Goal: Task Accomplishment & Management: Complete application form

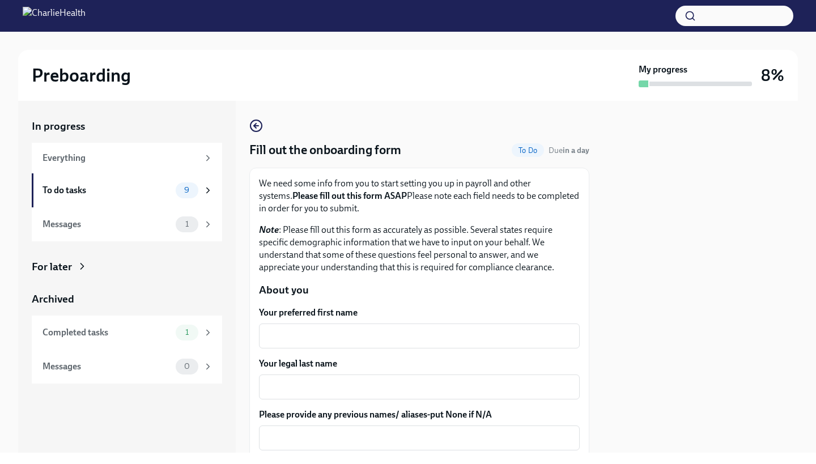
scroll to position [18, 0]
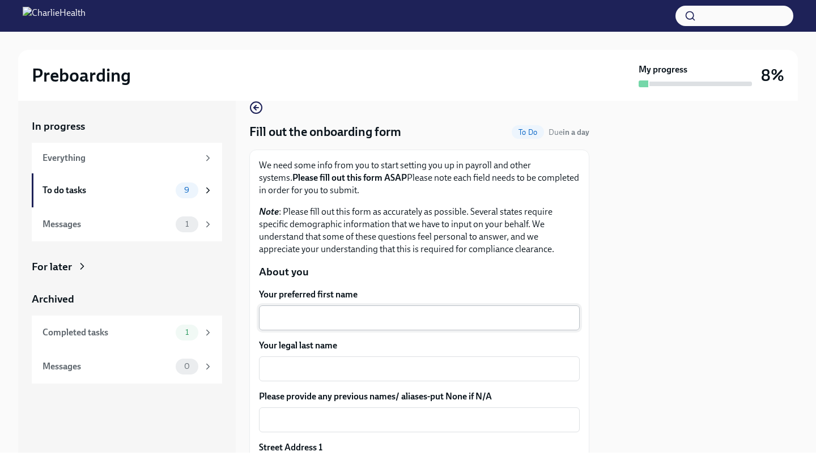
click at [351, 311] on textarea "Your preferred first name" at bounding box center [419, 318] width 307 height 14
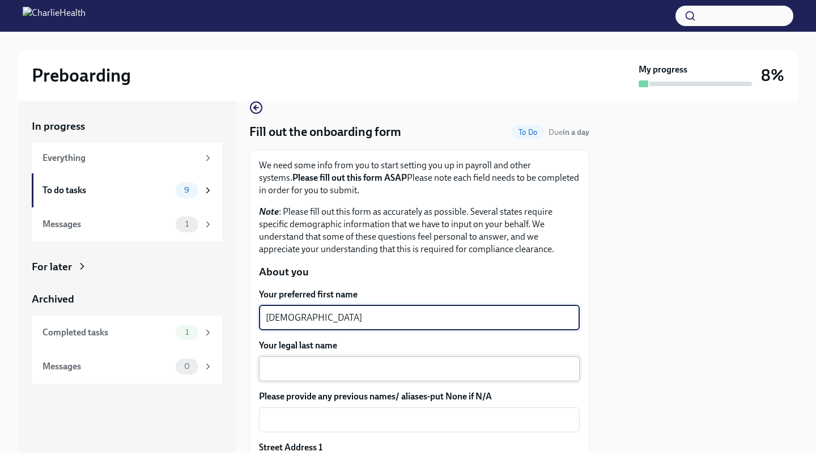
type textarea "[DEMOGRAPHIC_DATA]"
click at [352, 358] on div "x ​" at bounding box center [419, 368] width 321 height 25
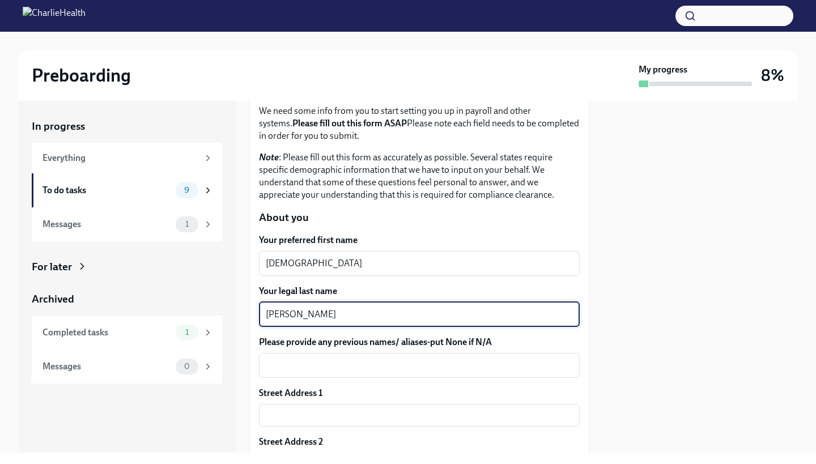
scroll to position [116, 0]
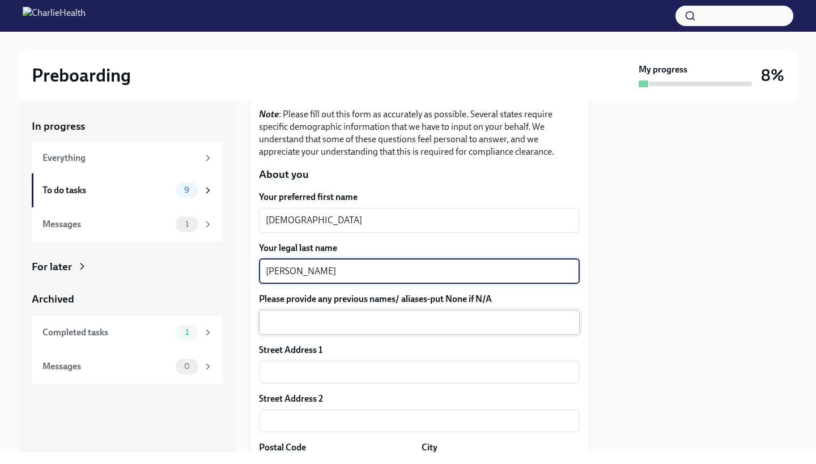
type textarea "[PERSON_NAME]"
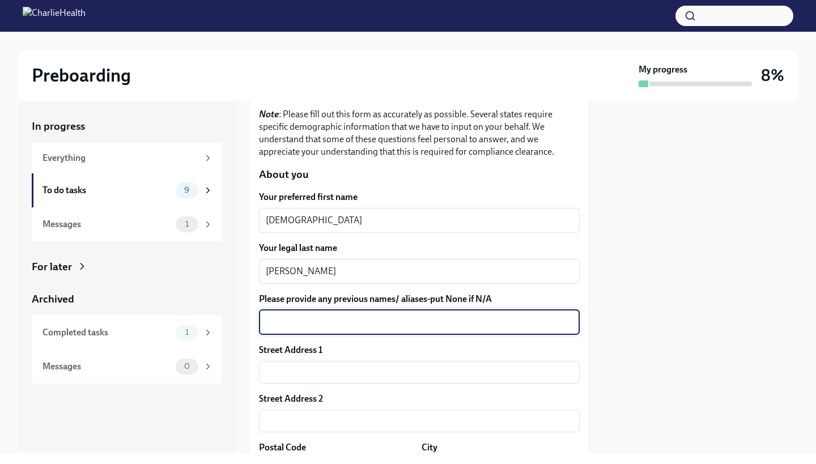
click at [359, 322] on textarea "Please provide any previous names/ aliases-put None if N/A" at bounding box center [419, 323] width 307 height 14
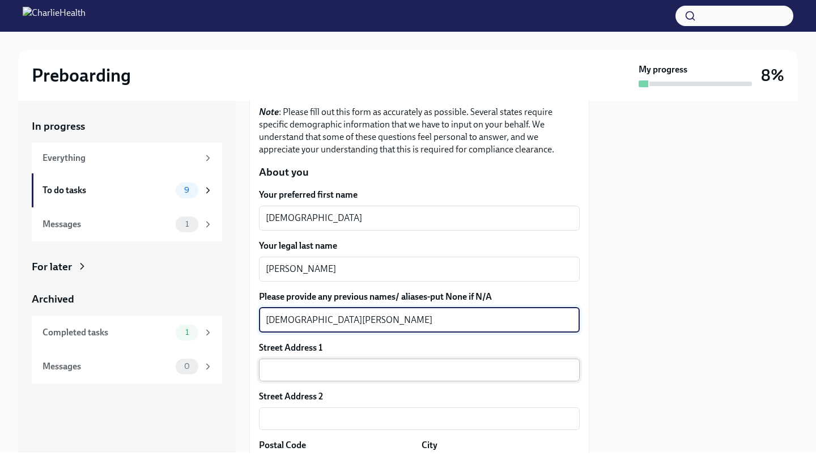
type textarea "[DEMOGRAPHIC_DATA][PERSON_NAME]"
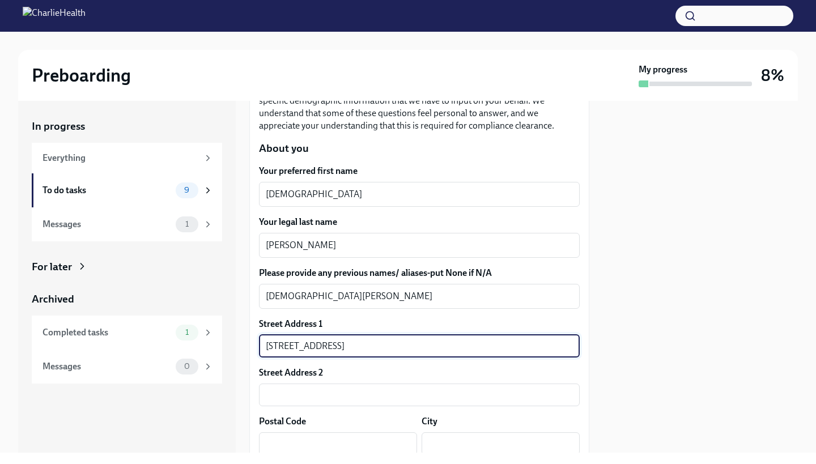
scroll to position [160, 0]
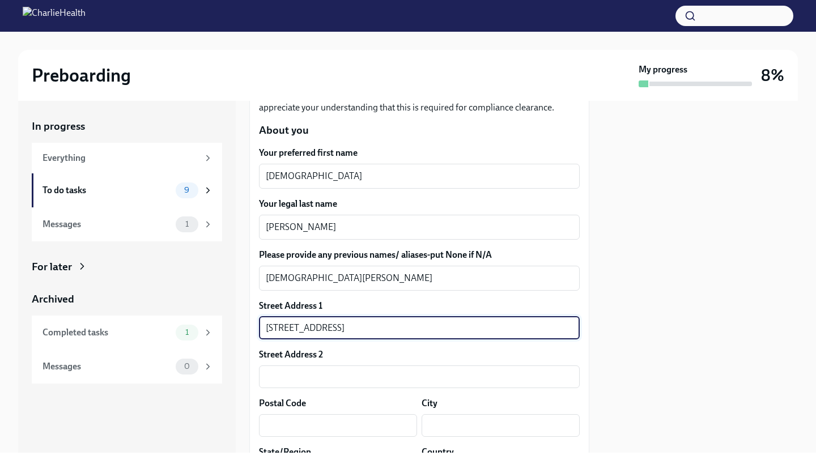
type input "[STREET_ADDRESS]"
click at [318, 413] on div "Postal Code ​" at bounding box center [338, 417] width 158 height 40
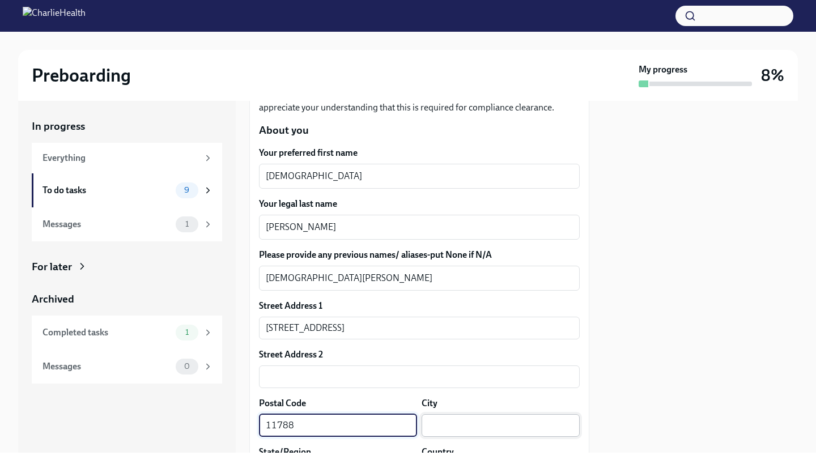
type input "11788"
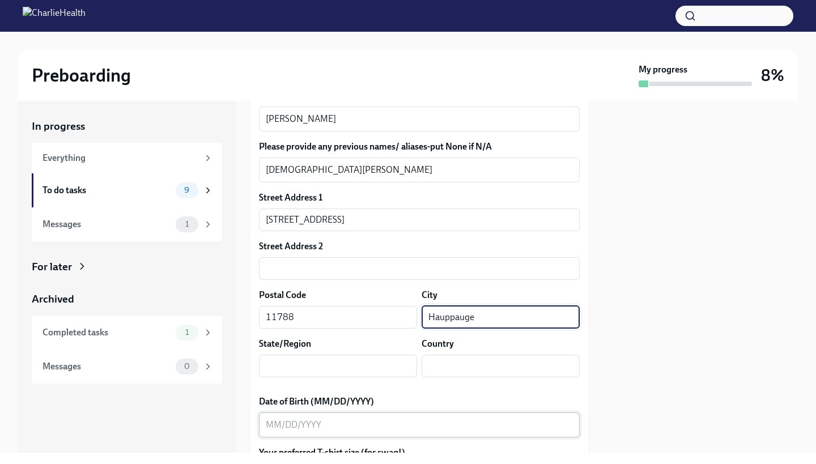
scroll to position [365, 0]
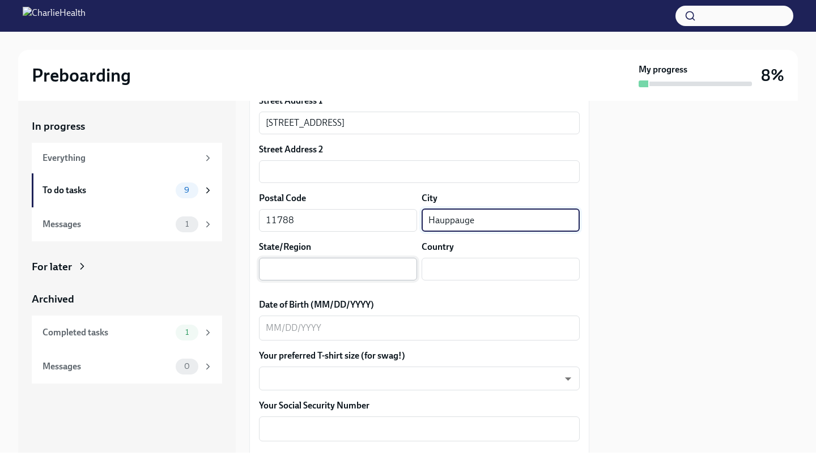
type input "Hauppauge"
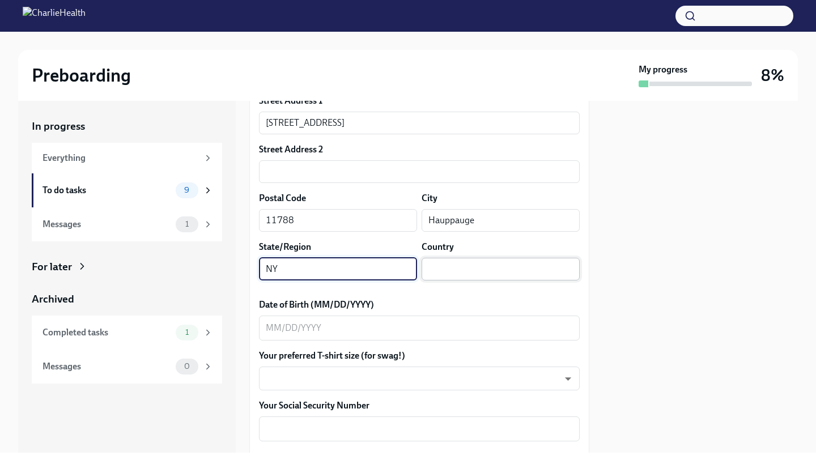
type input "NY"
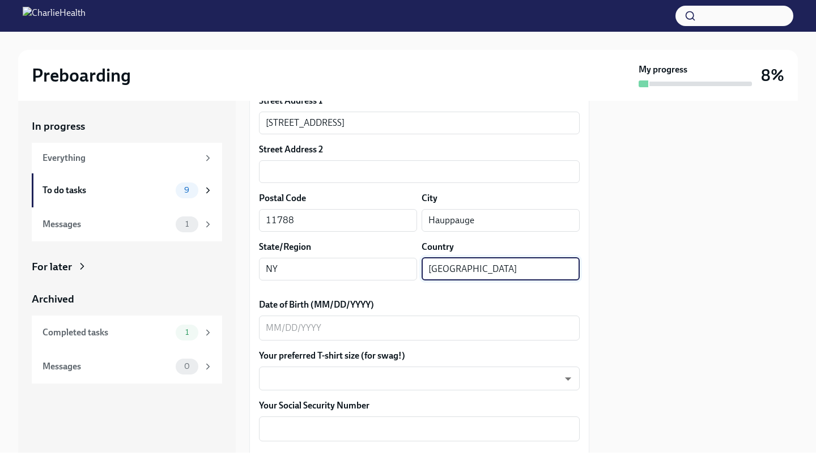
type input "[GEOGRAPHIC_DATA]"
click at [669, 254] on div at bounding box center [700, 277] width 195 height 352
click at [267, 331] on textarea "Date of Birth (MM/DD/YYYY)" at bounding box center [419, 328] width 307 height 14
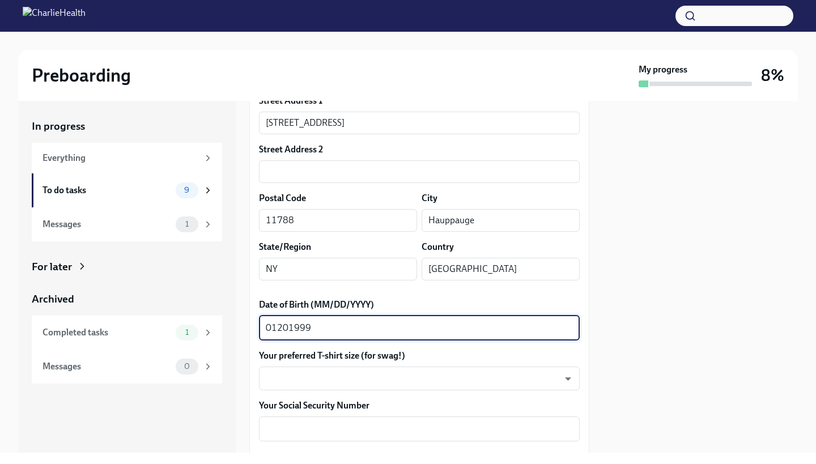
click at [657, 248] on div at bounding box center [700, 277] width 195 height 352
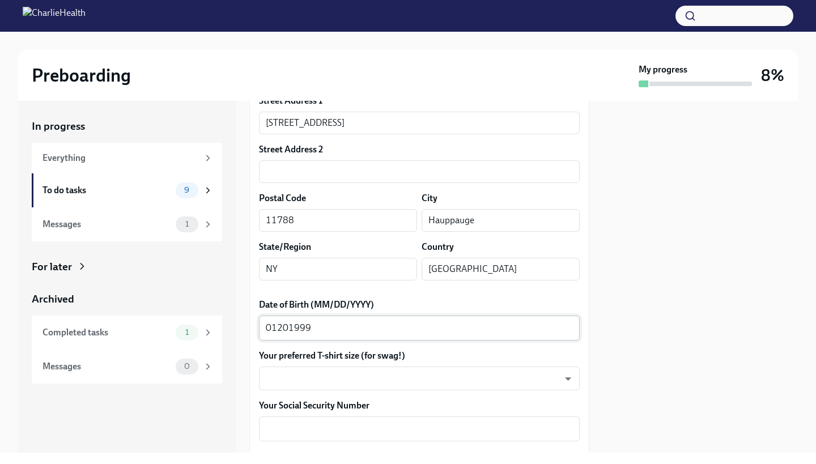
click at [429, 330] on textarea "01201999" at bounding box center [419, 328] width 307 height 14
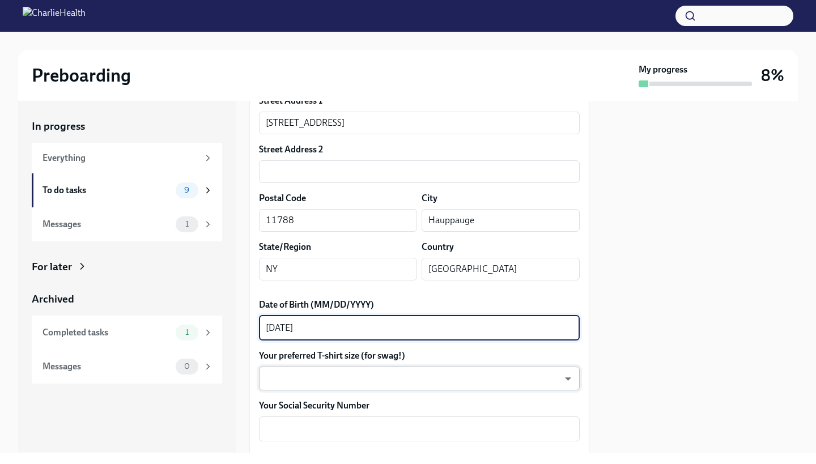
type textarea "[DATE]"
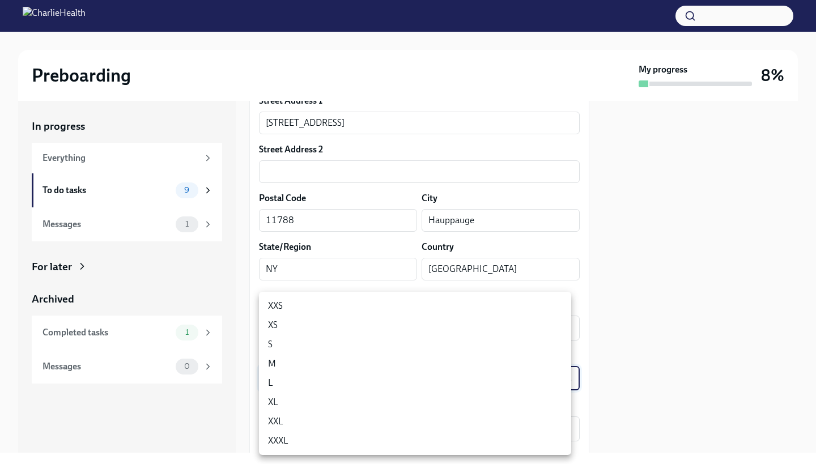
click at [376, 376] on body "Preboarding My progress 8% In progress Everything To do tasks 9 Messages 1 For …" at bounding box center [408, 232] width 816 height 464
click at [291, 379] on li "L" at bounding box center [415, 382] width 312 height 19
type input "LvpEGRrq8"
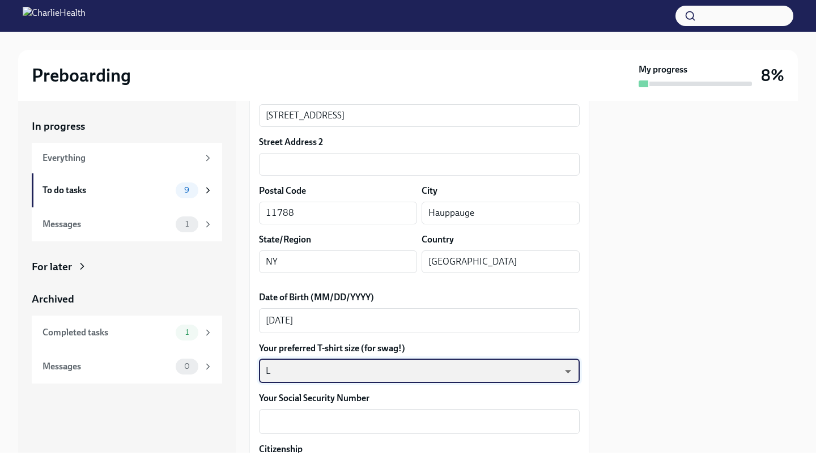
scroll to position [389, 0]
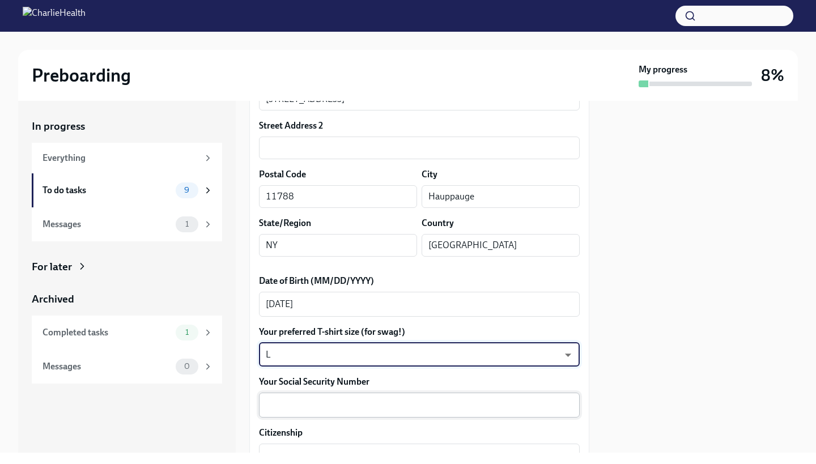
click at [418, 398] on textarea "Your Social Security Number" at bounding box center [419, 405] width 307 height 14
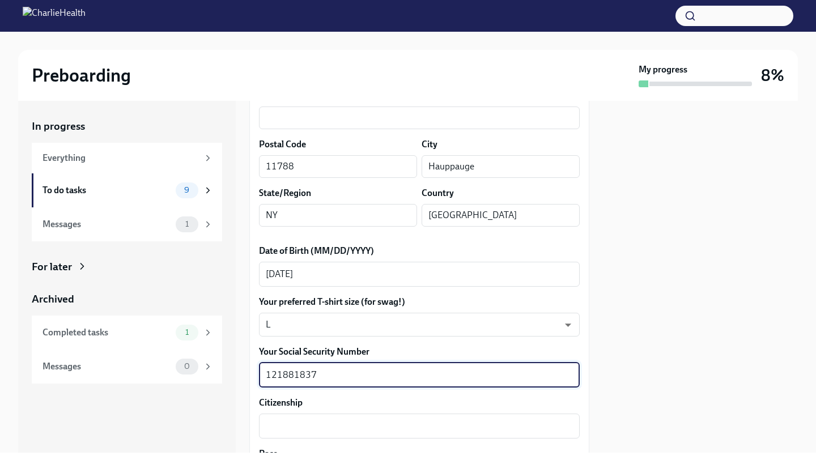
scroll to position [421, 0]
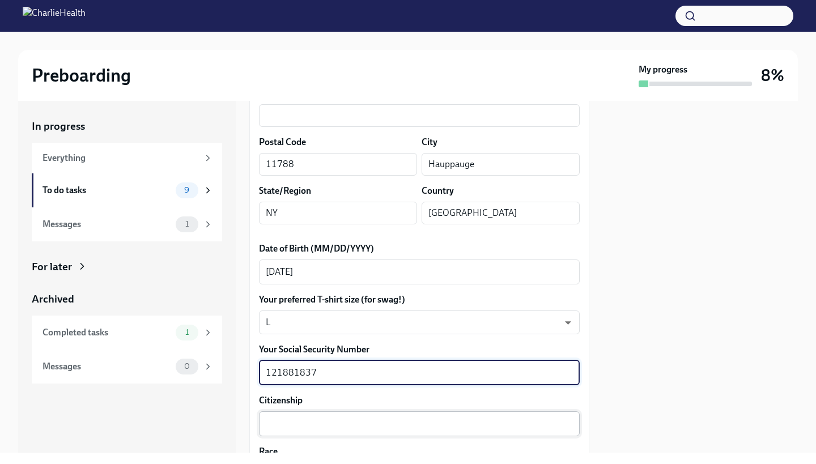
type textarea "121881837"
click at [363, 428] on textarea "Citizenship" at bounding box center [419, 424] width 307 height 14
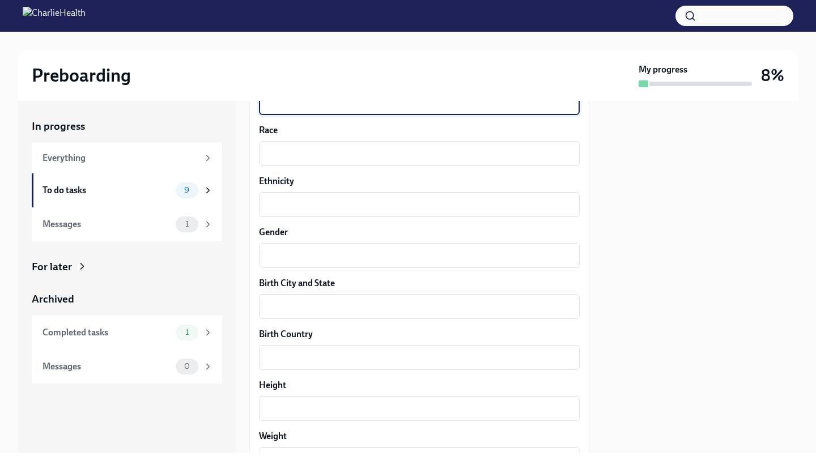
scroll to position [628, 0]
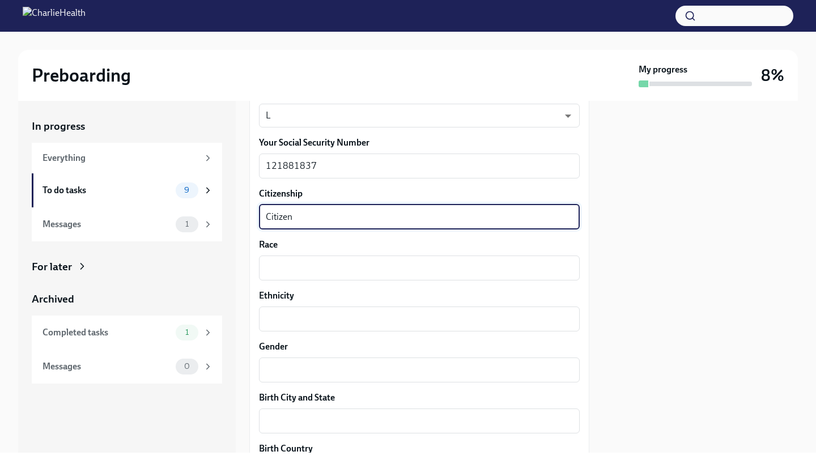
type textarea "Citizen"
click at [306, 254] on div "Race x ​" at bounding box center [419, 260] width 321 height 42
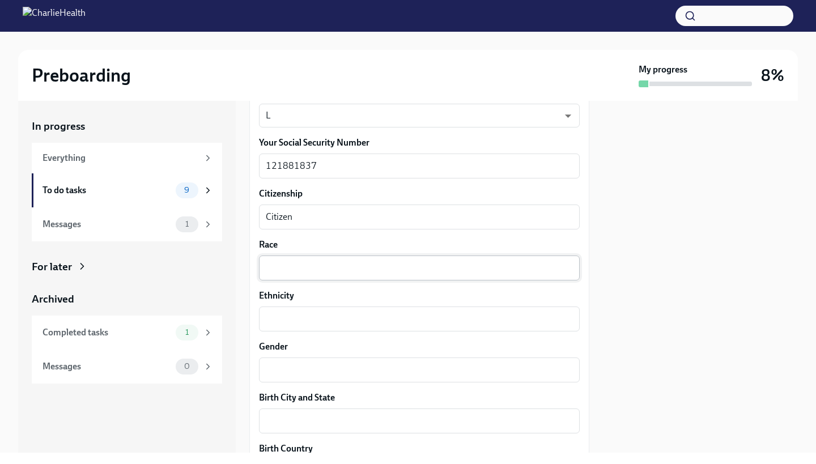
click at [306, 262] on textarea "Race" at bounding box center [419, 268] width 307 height 14
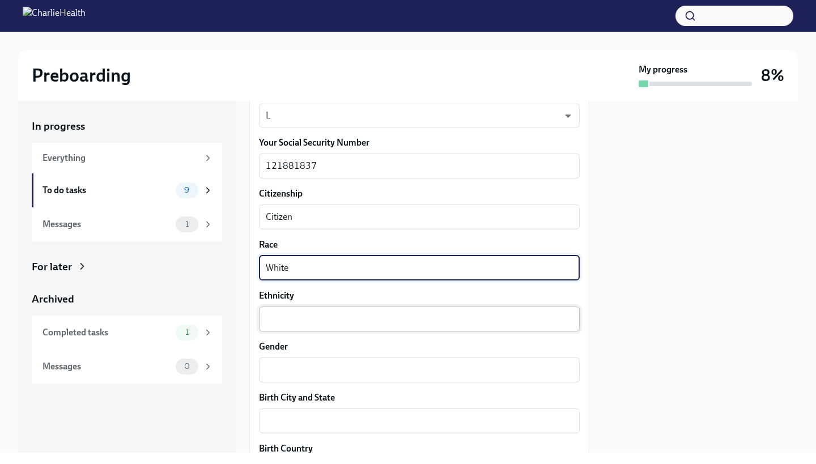
type textarea "White"
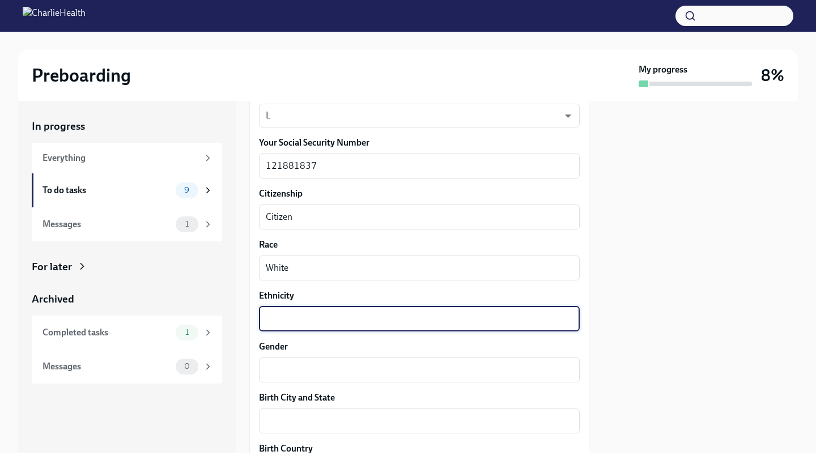
click at [327, 312] on textarea "Ethnicity" at bounding box center [419, 319] width 307 height 14
type textarea "H"
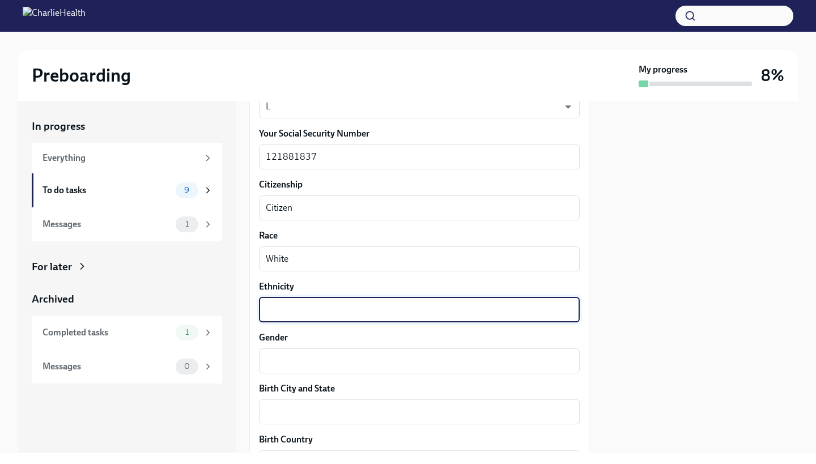
scroll to position [662, 0]
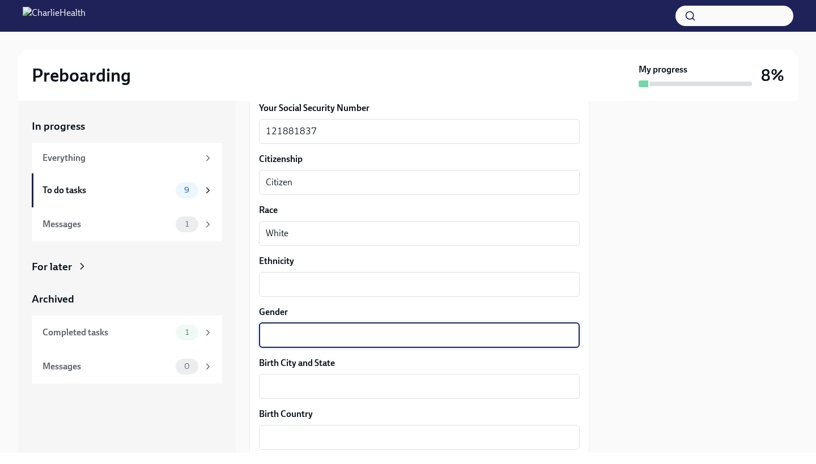
click at [314, 341] on textarea "Gender" at bounding box center [419, 336] width 307 height 14
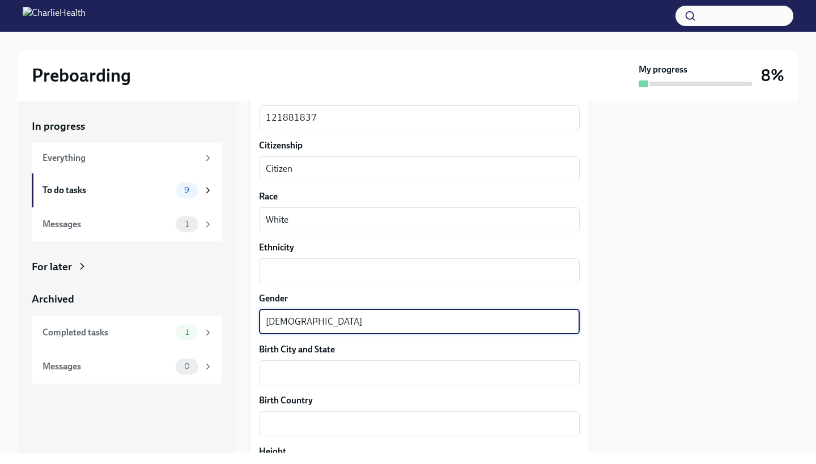
scroll to position [678, 0]
type textarea "[DEMOGRAPHIC_DATA]"
click at [310, 365] on textarea "Birth City and State" at bounding box center [419, 371] width 307 height 14
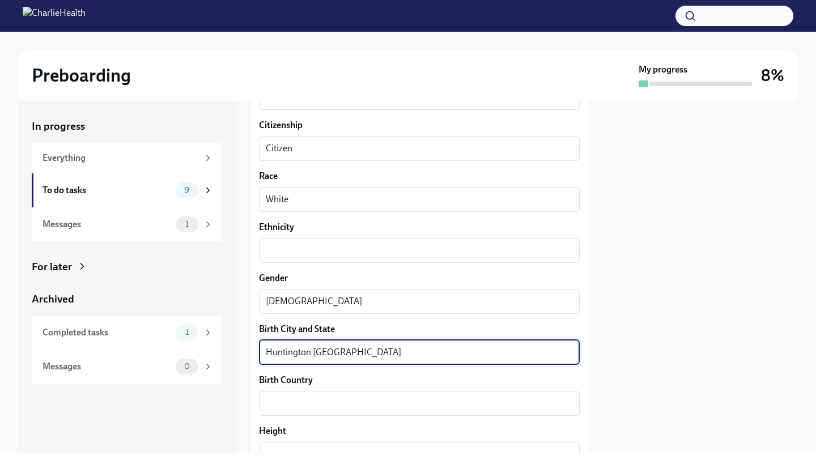
scroll to position [732, 0]
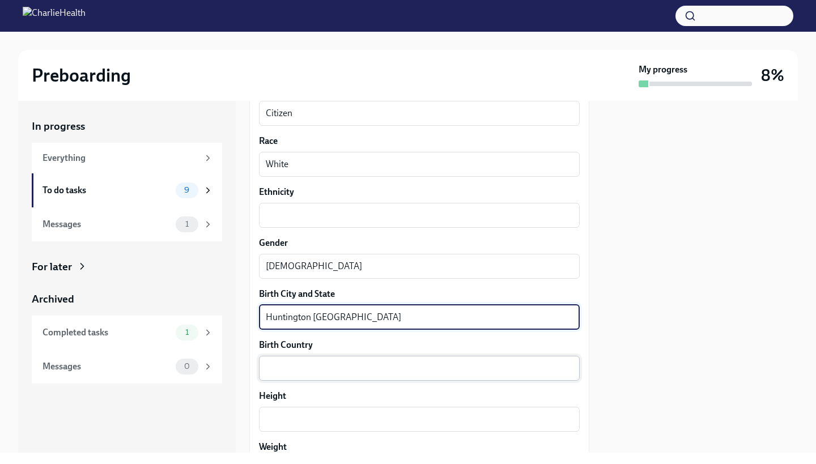
type textarea "Huntington [GEOGRAPHIC_DATA]"
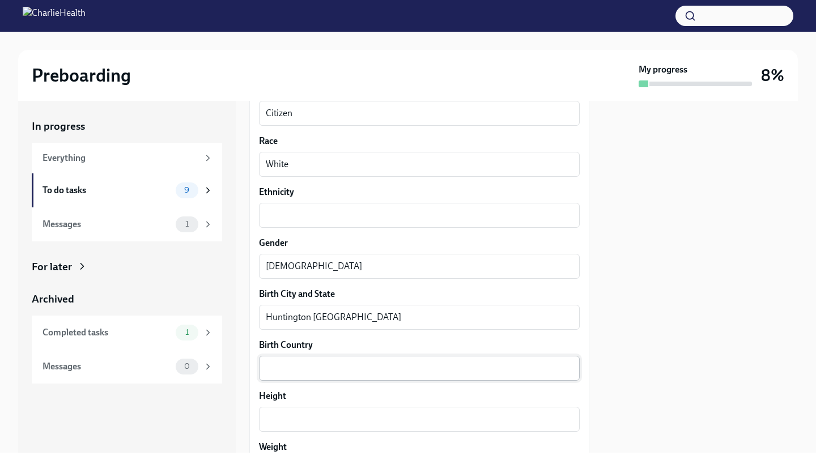
click at [388, 359] on div "x ​" at bounding box center [419, 368] width 321 height 25
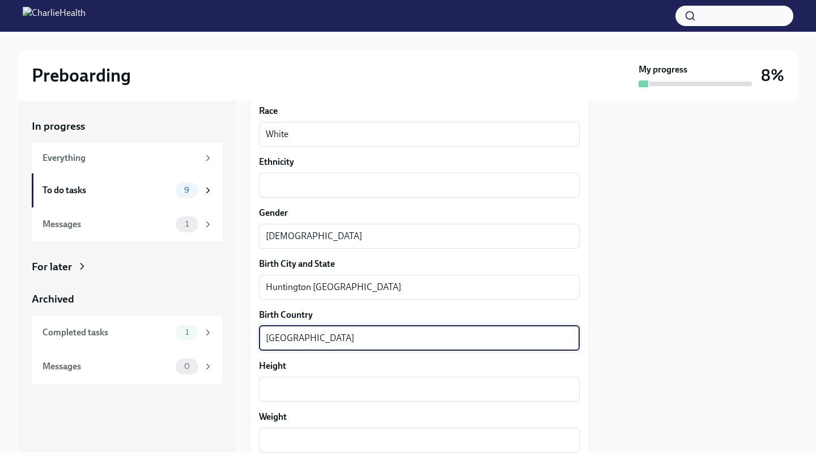
scroll to position [805, 0]
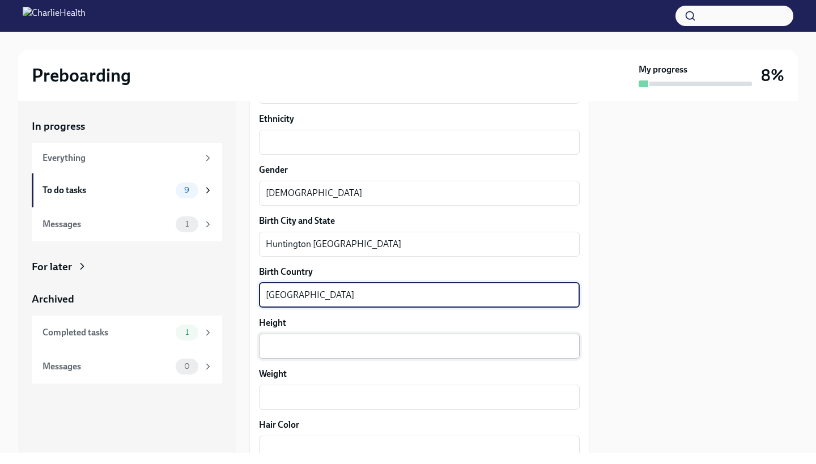
type textarea "[GEOGRAPHIC_DATA]"
click at [333, 338] on div "x ​" at bounding box center [419, 346] width 321 height 25
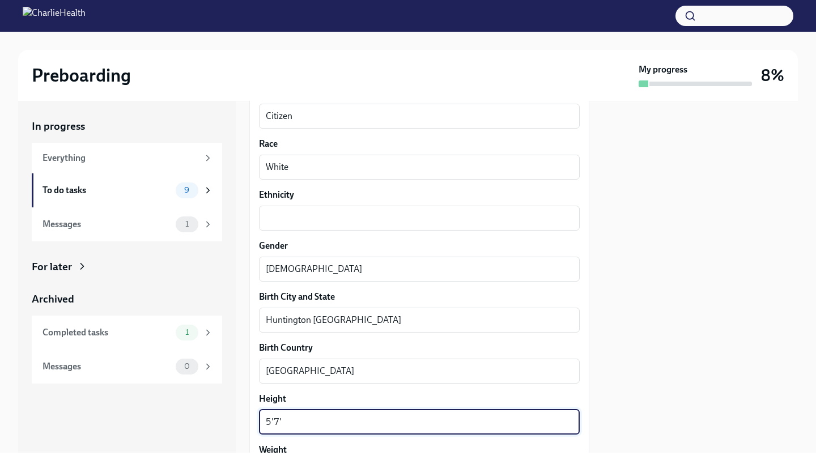
scroll to position [934, 0]
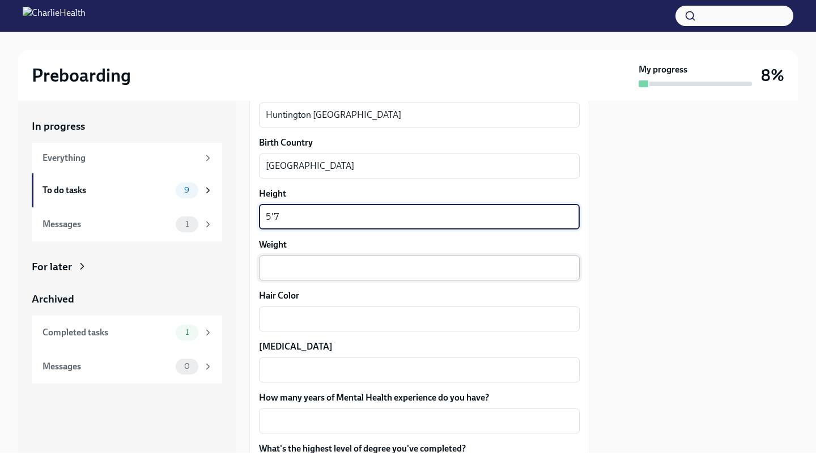
type textarea "5'7"
click at [316, 275] on div "x ​" at bounding box center [419, 268] width 321 height 25
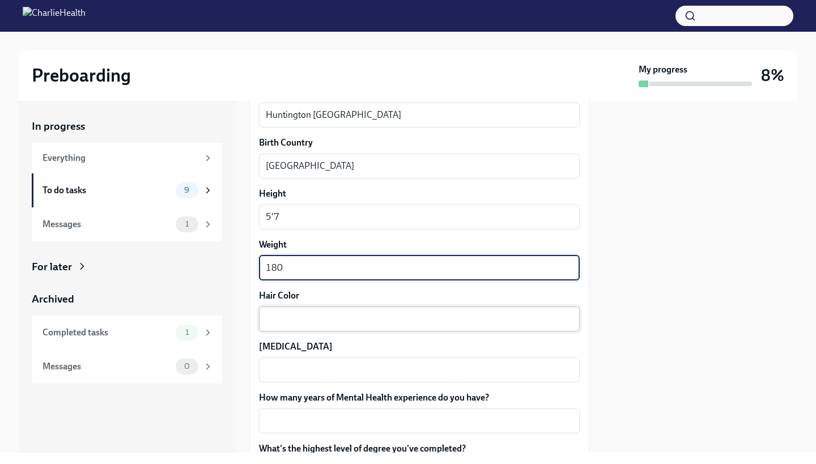
type textarea "180"
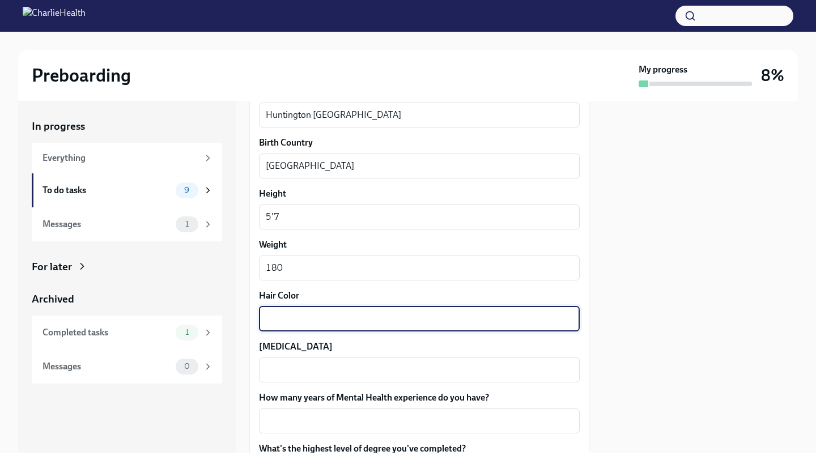
click at [294, 321] on textarea "Hair Color" at bounding box center [419, 319] width 307 height 14
type textarea "r"
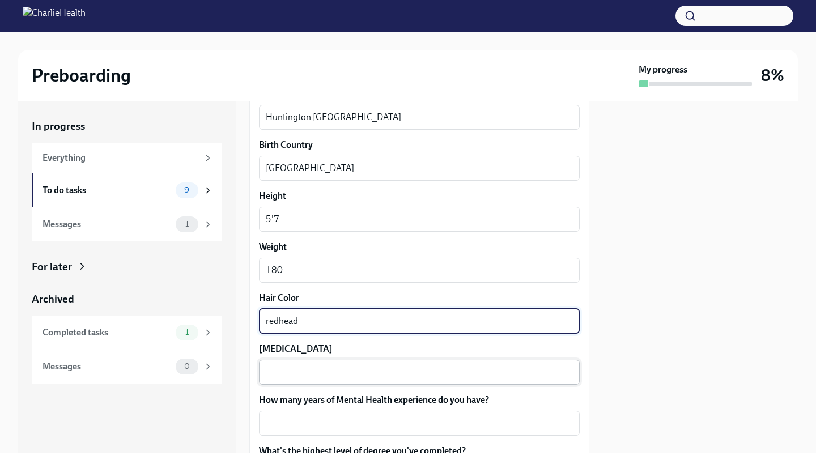
type textarea "redhead"
click at [286, 368] on textarea "[MEDICAL_DATA]" at bounding box center [419, 373] width 307 height 14
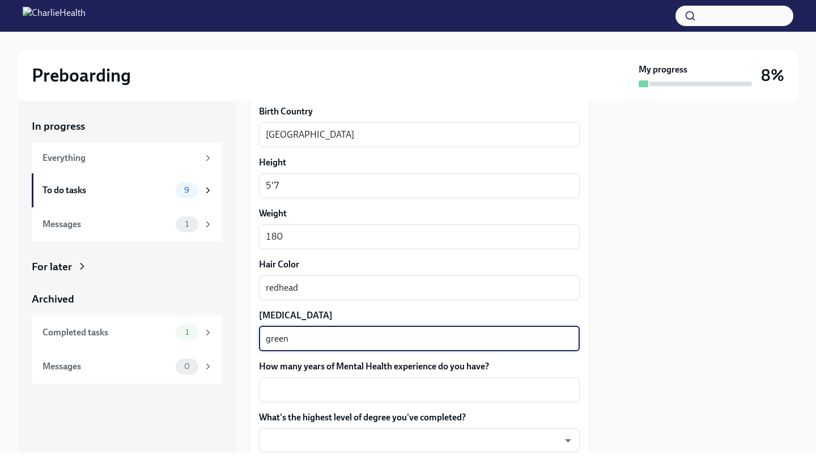
scroll to position [997, 0]
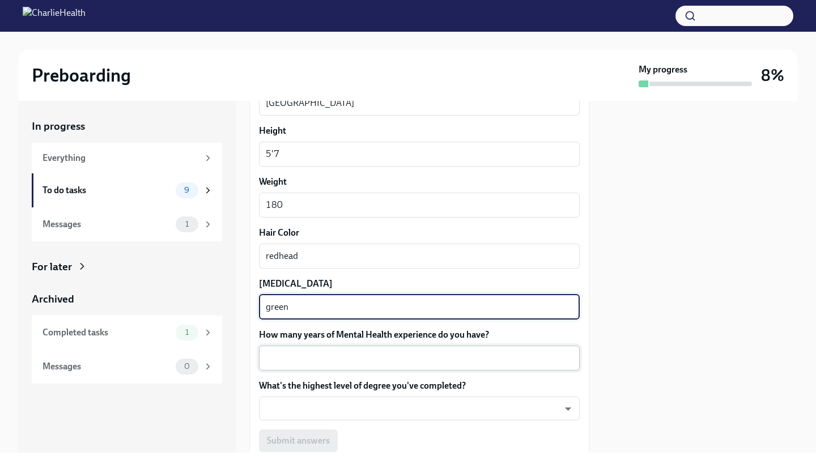
type textarea "green"
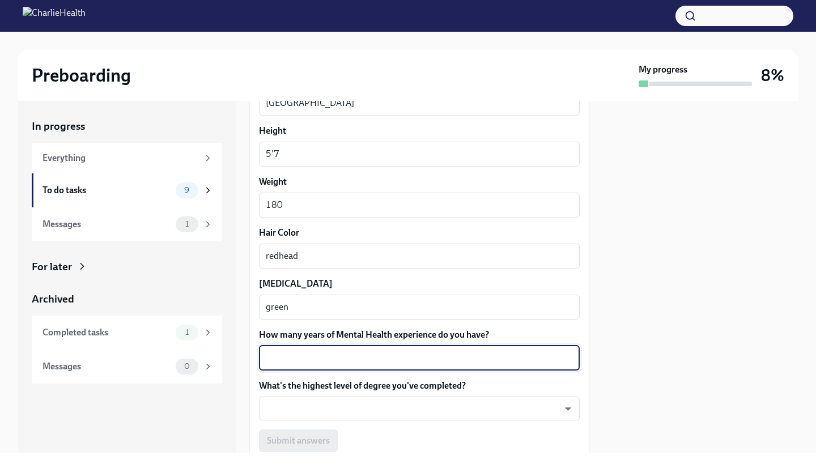
click at [301, 355] on textarea "How many years of Mental Health experience do you have?" at bounding box center [419, 358] width 307 height 14
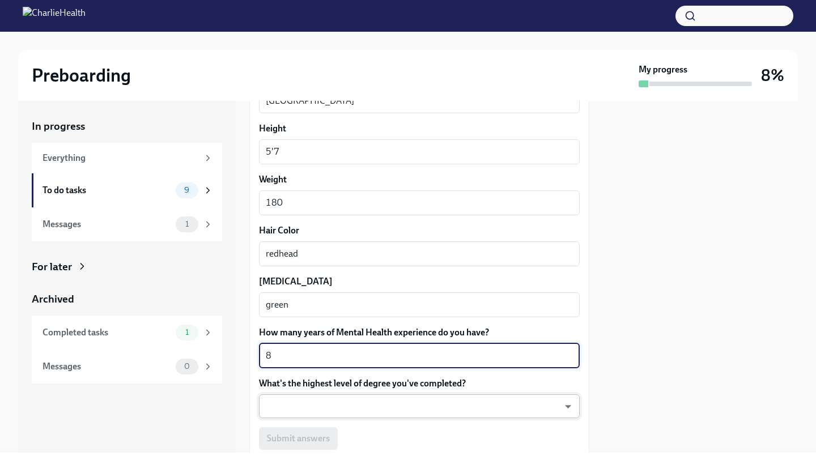
type textarea "8"
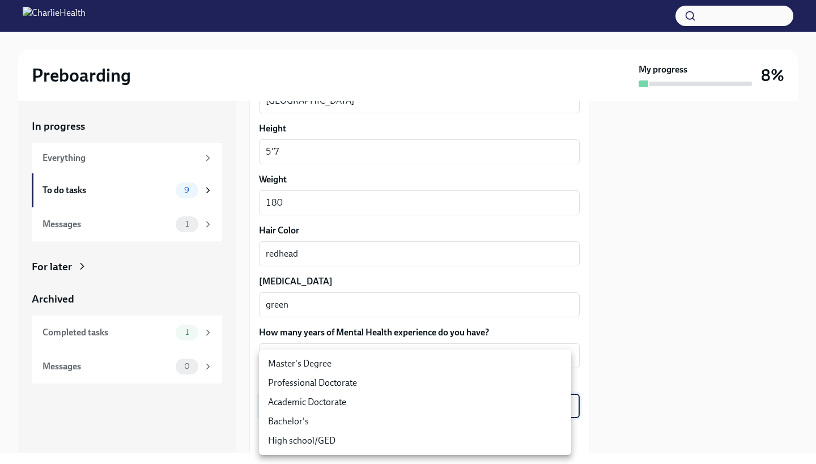
click at [406, 399] on body "Preboarding My progress 8% In progress Everything To do tasks 9 Messages 1 For …" at bounding box center [408, 232] width 816 height 464
click at [345, 369] on li "Master's Degree" at bounding box center [415, 363] width 312 height 19
type input "2vBr-ghkD"
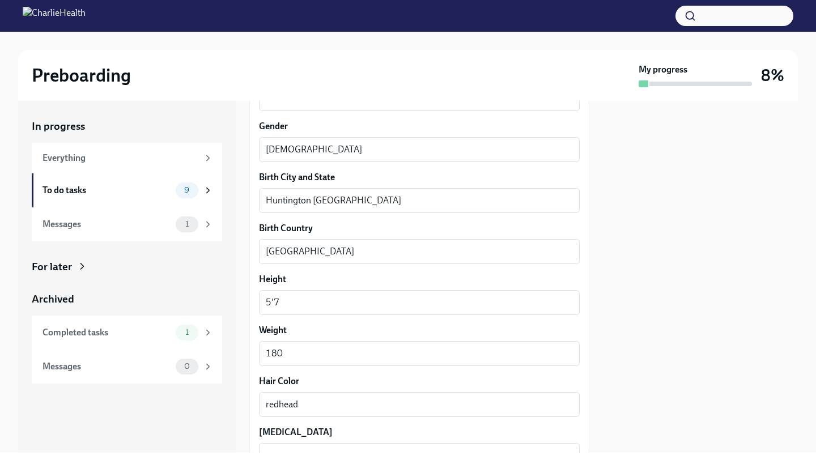
scroll to position [715, 0]
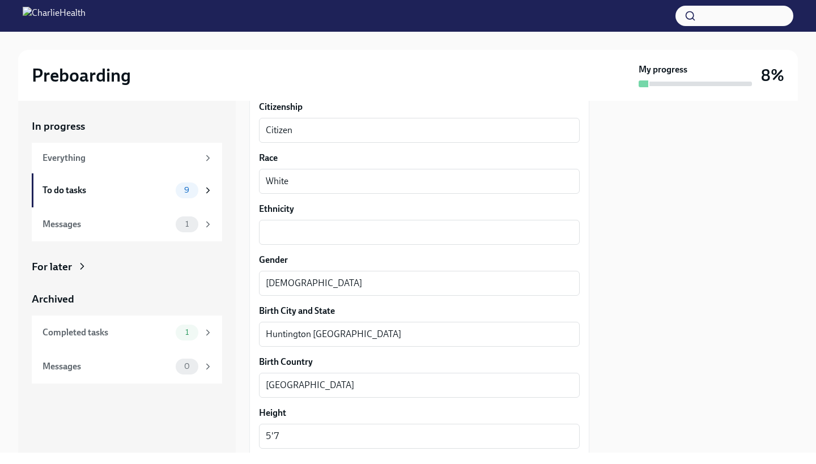
click at [335, 219] on div "Ethnicity x ​" at bounding box center [419, 224] width 321 height 42
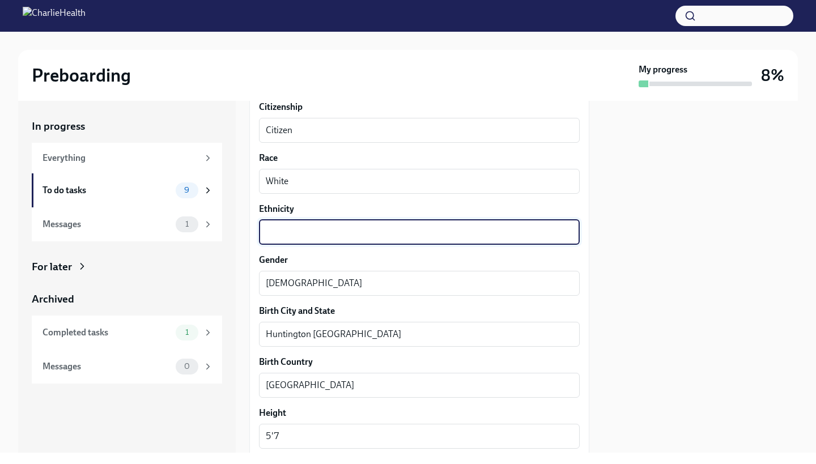
click at [333, 232] on textarea "Ethnicity" at bounding box center [419, 233] width 307 height 14
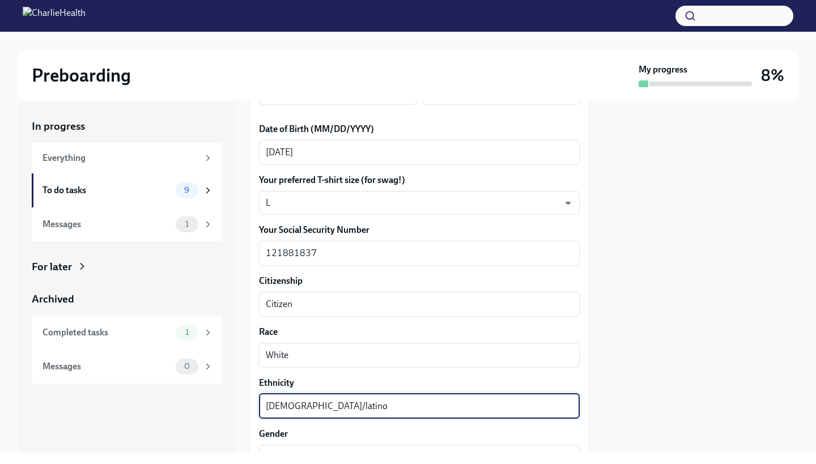
scroll to position [1078, 0]
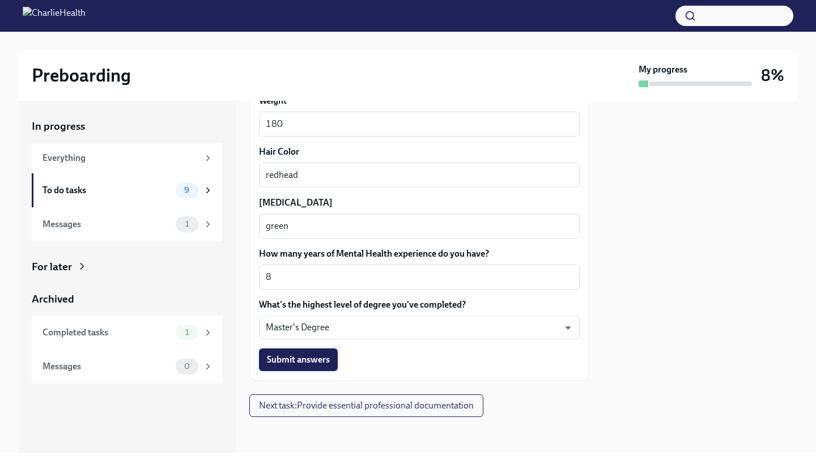
type textarea "[DEMOGRAPHIC_DATA]/latino"
click at [316, 371] on button "Submit answers" at bounding box center [298, 360] width 79 height 23
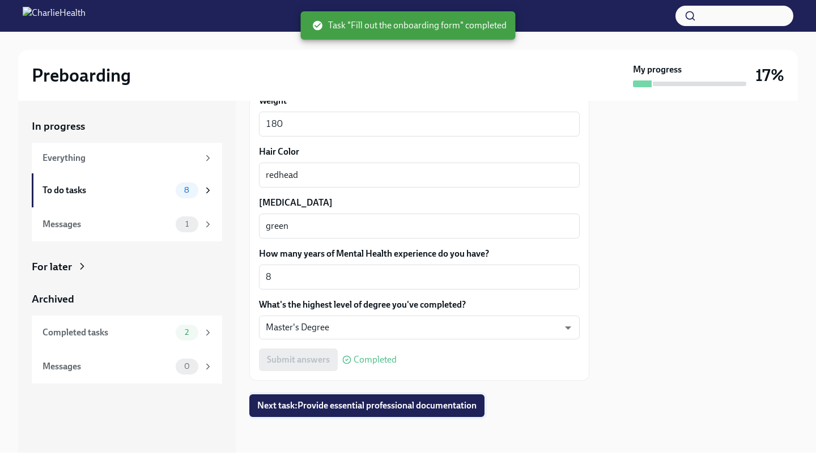
click at [389, 415] on button "Next task : Provide essential professional documentation" at bounding box center [366, 405] width 235 height 23
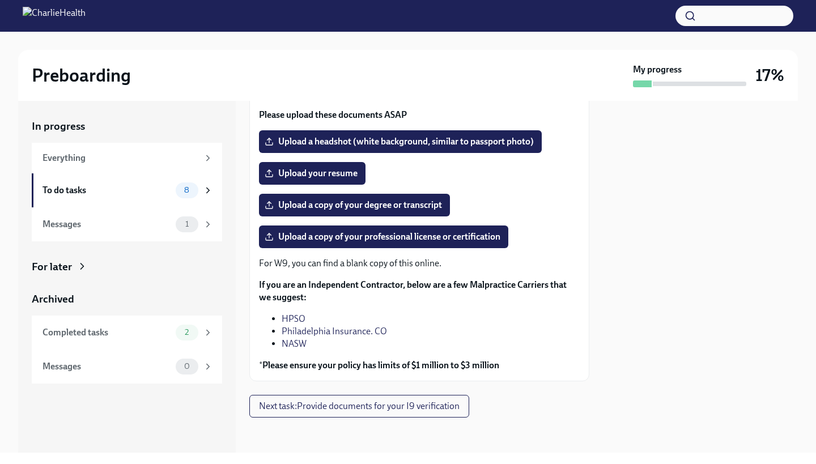
scroll to position [103, 0]
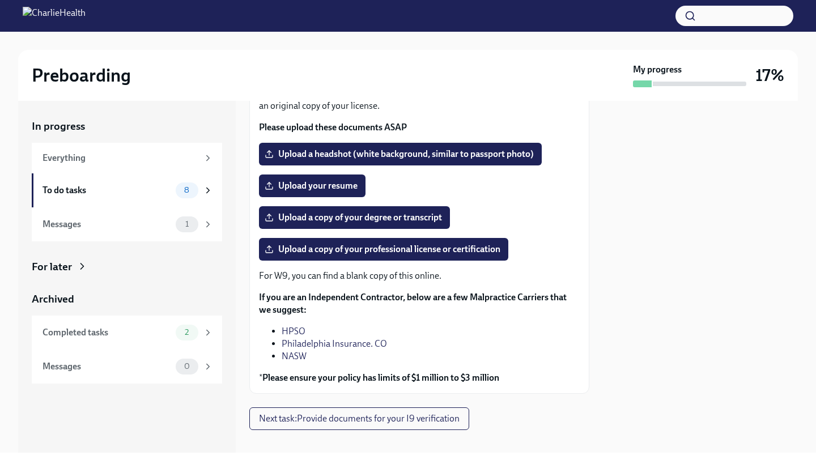
click at [683, 235] on div at bounding box center [700, 277] width 195 height 352
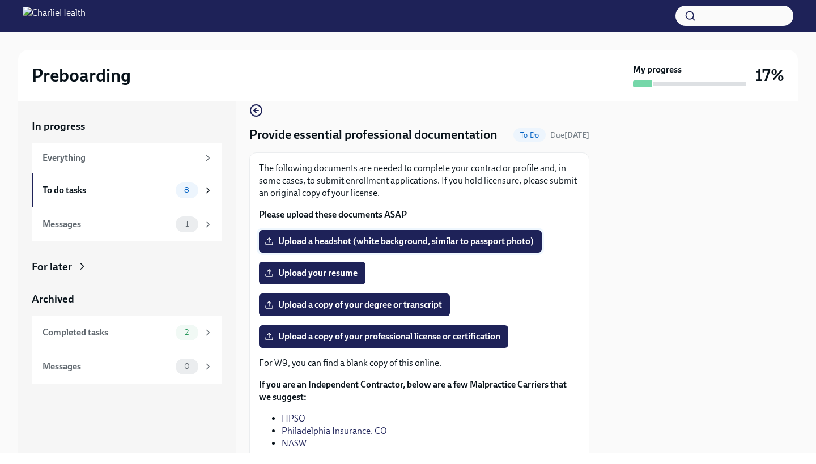
scroll to position [133, 0]
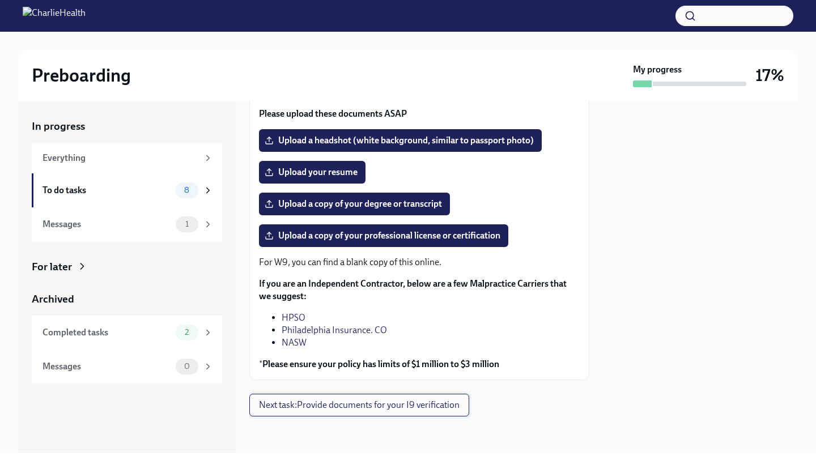
click at [388, 408] on span "Next task : Provide documents for your I9 verification" at bounding box center [359, 405] width 201 height 11
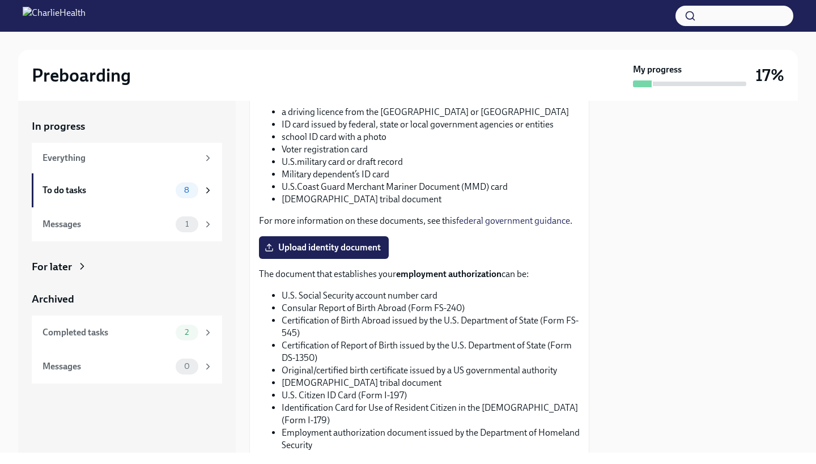
scroll to position [642, 0]
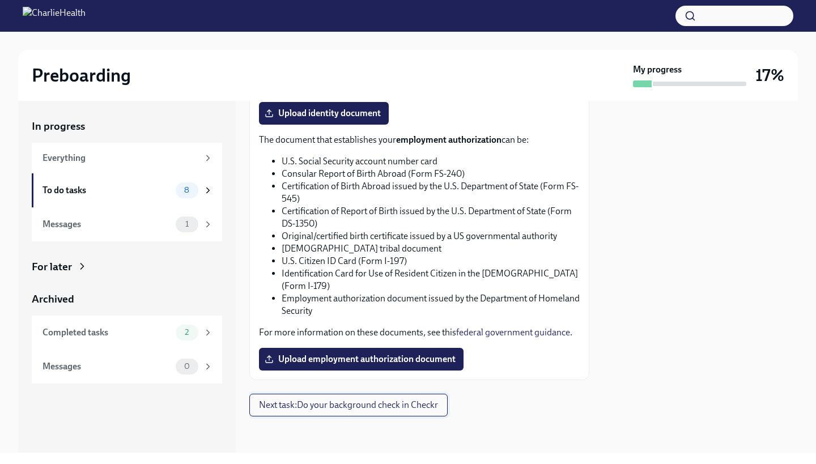
click at [432, 411] on span "Next task : Do your background check in Checkr" at bounding box center [348, 405] width 179 height 11
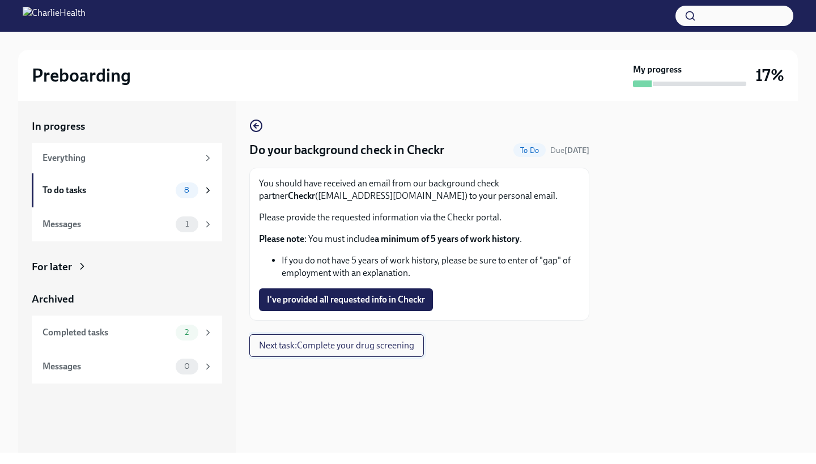
click at [375, 348] on span "Next task : Complete your drug screening" at bounding box center [336, 345] width 155 height 11
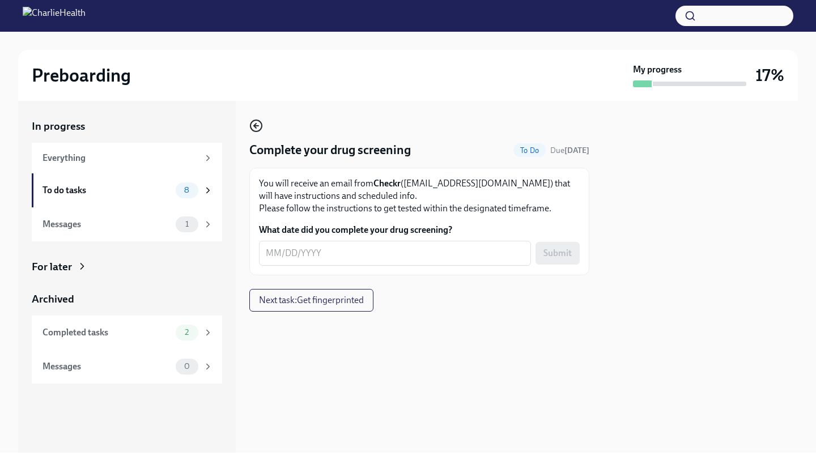
click at [258, 124] on icon "button" at bounding box center [256, 126] width 14 height 14
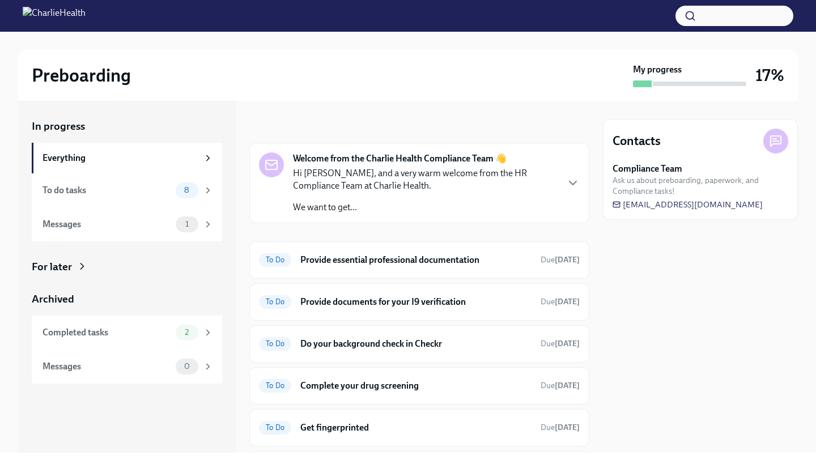
click at [258, 124] on div "In progress" at bounding box center [275, 126] width 53 height 15
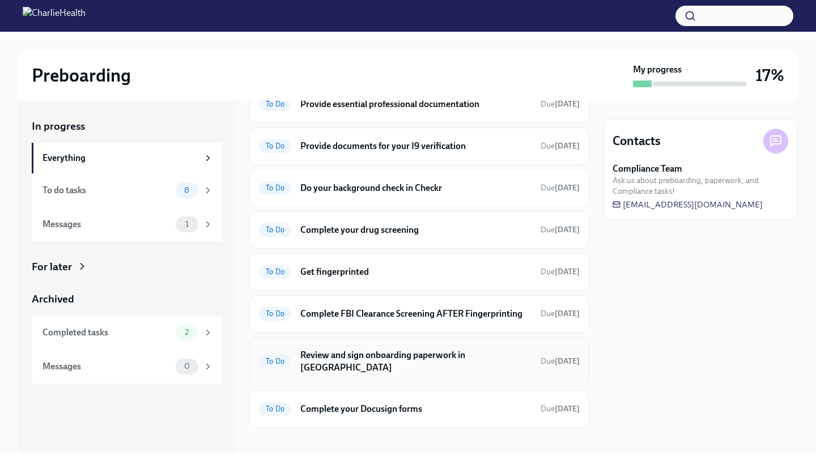
scroll to position [167, 0]
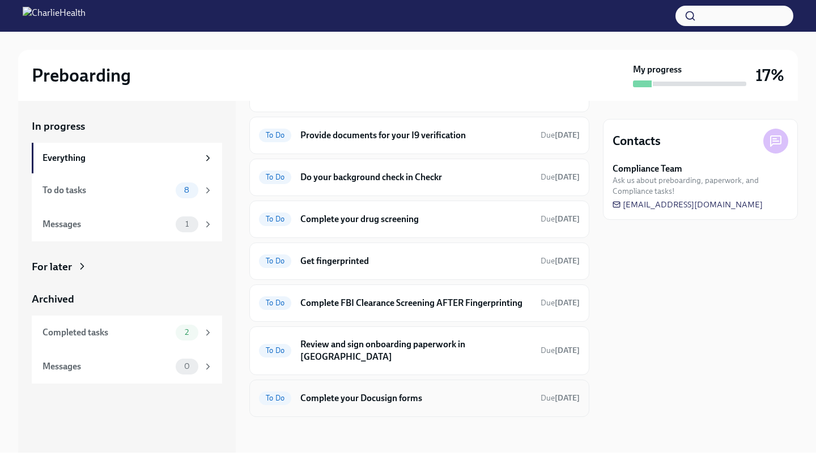
click at [358, 406] on div "To Do Complete your Docusign forms Due [DATE]" at bounding box center [419, 398] width 321 height 18
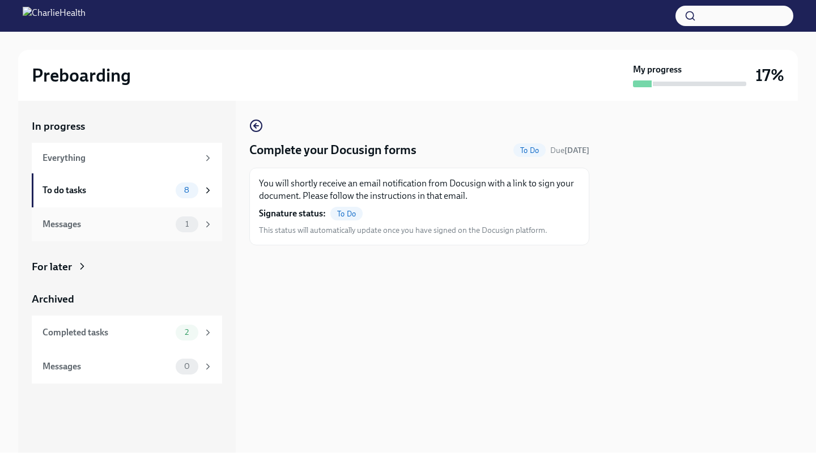
click at [120, 230] on div "Messages 1" at bounding box center [128, 224] width 171 height 16
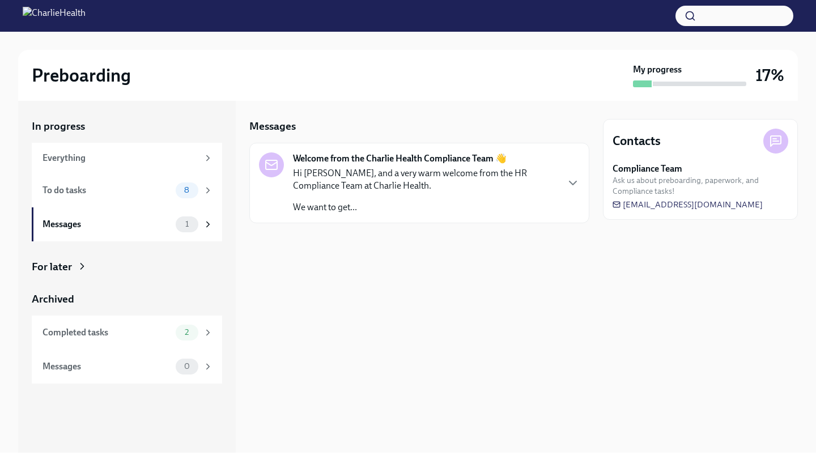
click at [431, 196] on div "Hi [PERSON_NAME], and a very warm welcome from the HR Compliance Team at Charli…" at bounding box center [425, 190] width 264 height 46
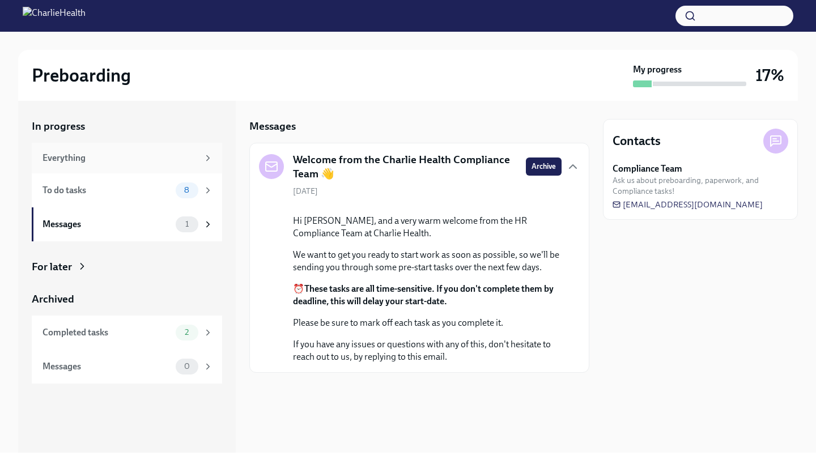
click at [72, 163] on div "Everything" at bounding box center [121, 158] width 156 height 12
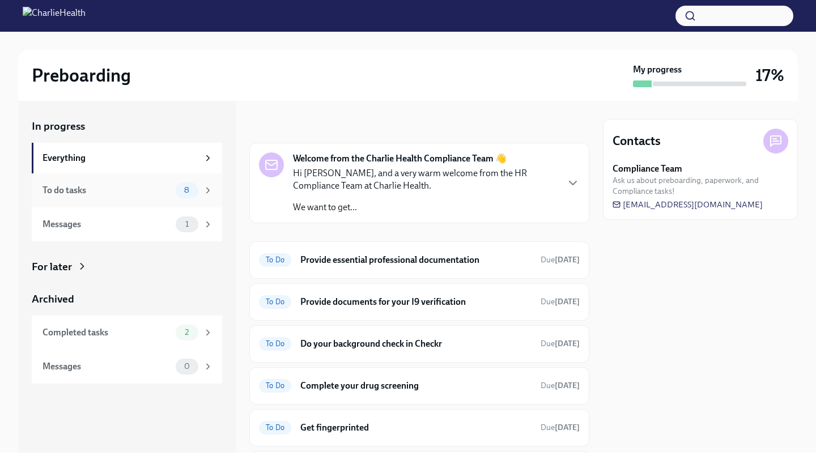
click at [79, 189] on div "To do tasks" at bounding box center [107, 190] width 129 height 12
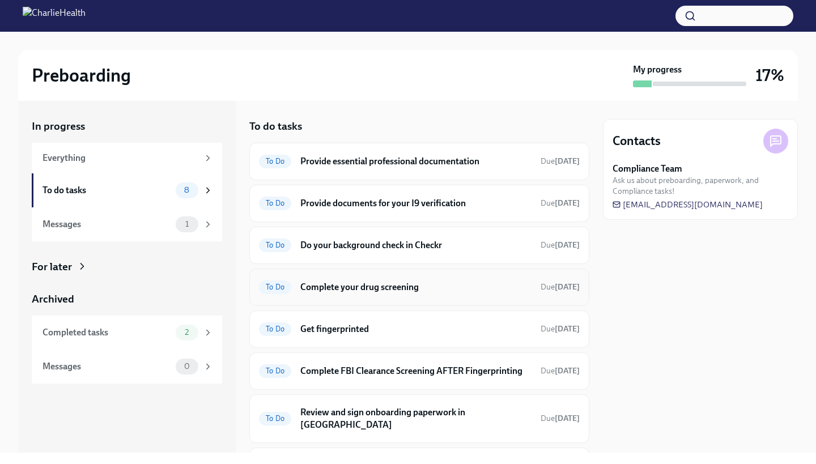
scroll to position [68, 0]
